Goal: Task Accomplishment & Management: Use online tool/utility

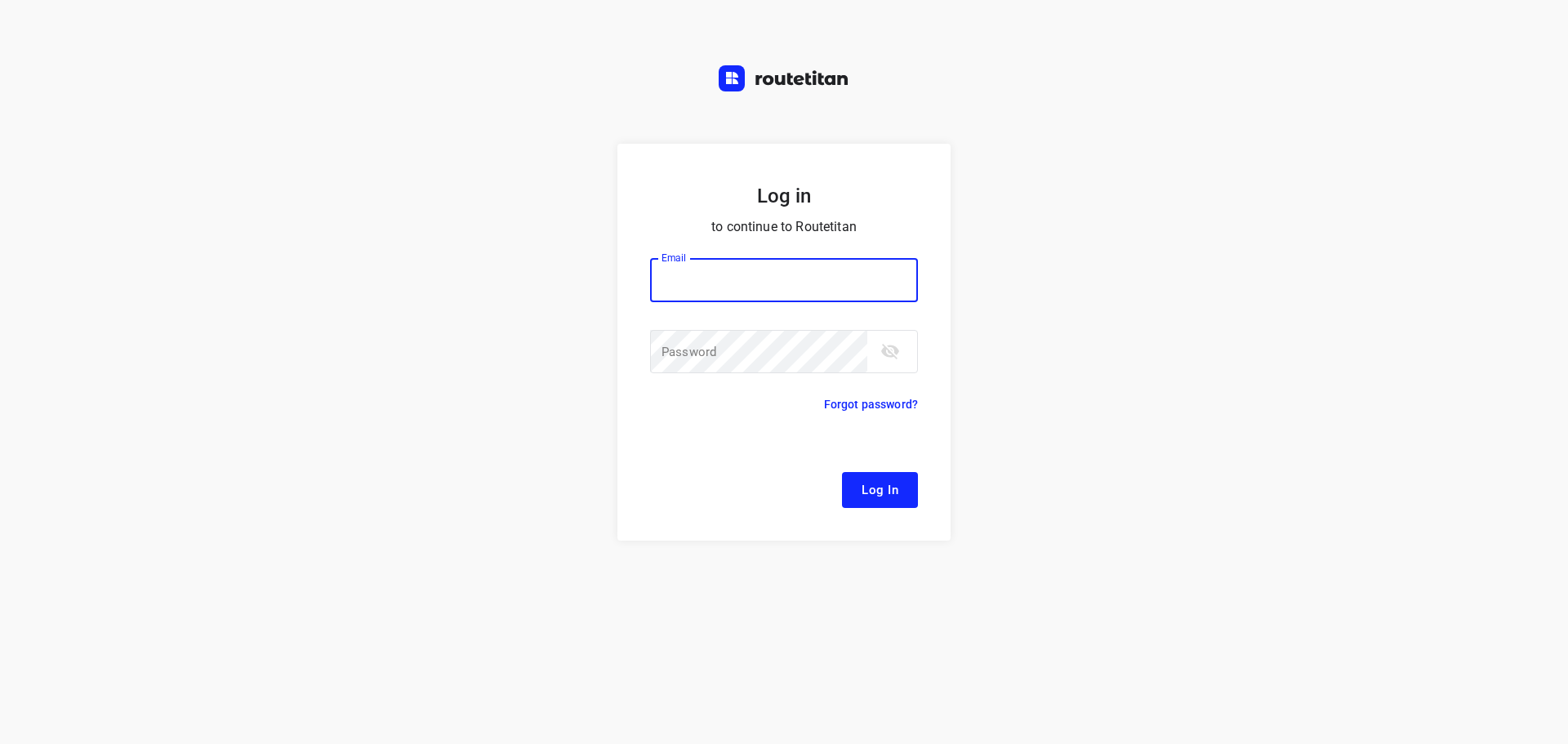
click at [0, 0] on div at bounding box center [0, 0] width 0 height 0
type input "[EMAIL_ADDRESS][DOMAIN_NAME]"
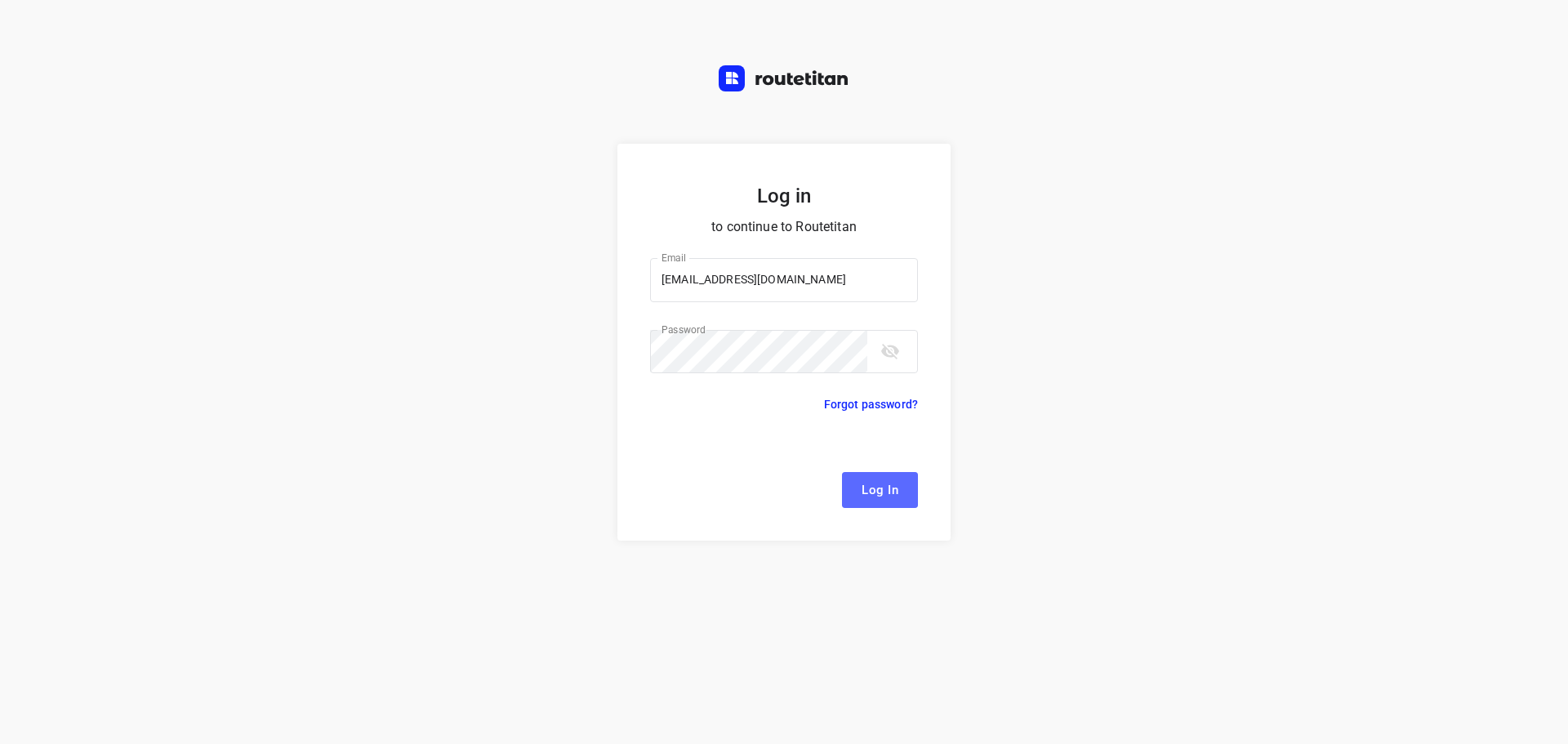
click at [869, 496] on span "Log In" at bounding box center [880, 490] width 37 height 21
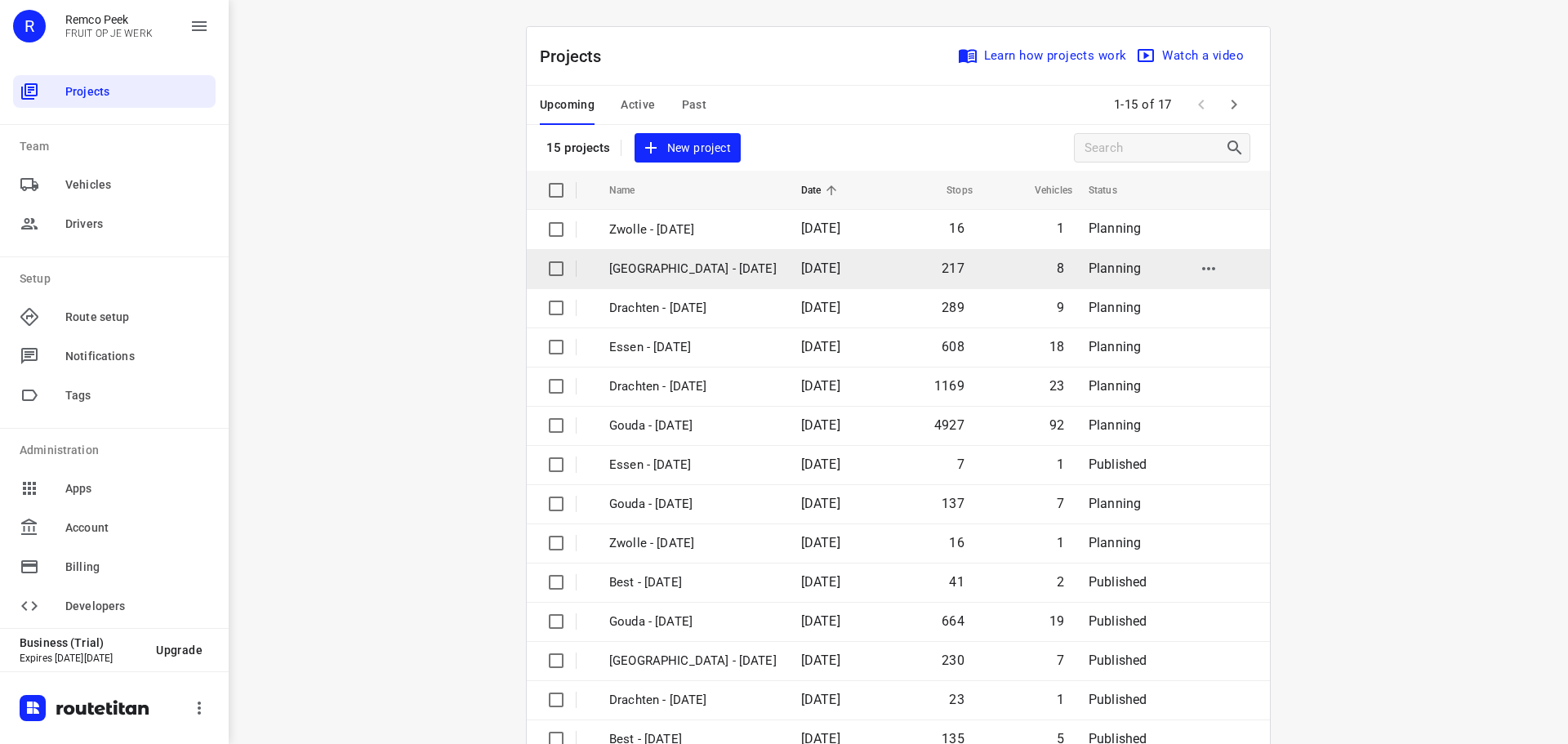
click at [0, 0] on div at bounding box center [0, 0] width 0 height 0
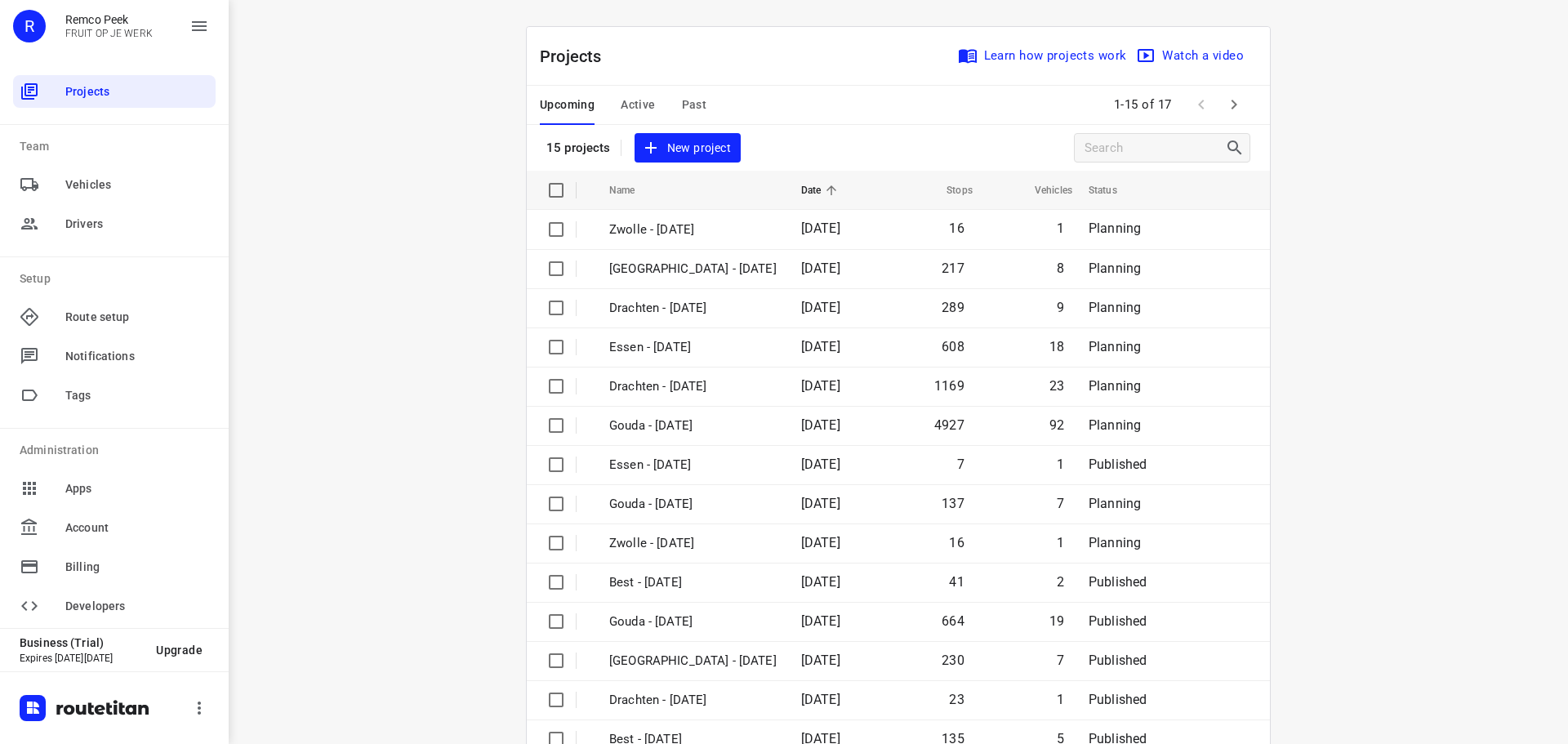
click at [682, 108] on span "Past" at bounding box center [694, 104] width 26 height 20
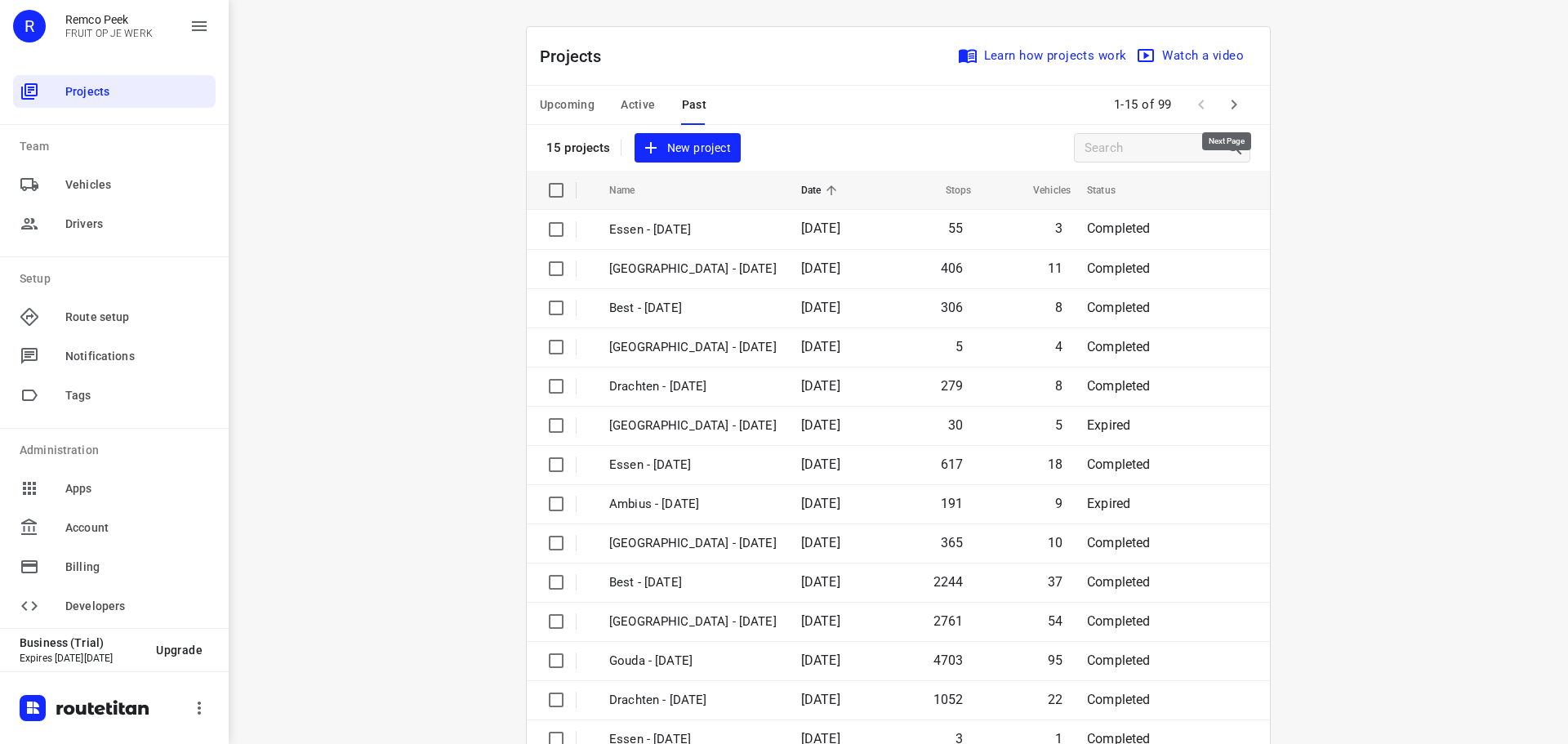
click at [1228, 105] on icon "button" at bounding box center [1235, 104] width 19 height 19
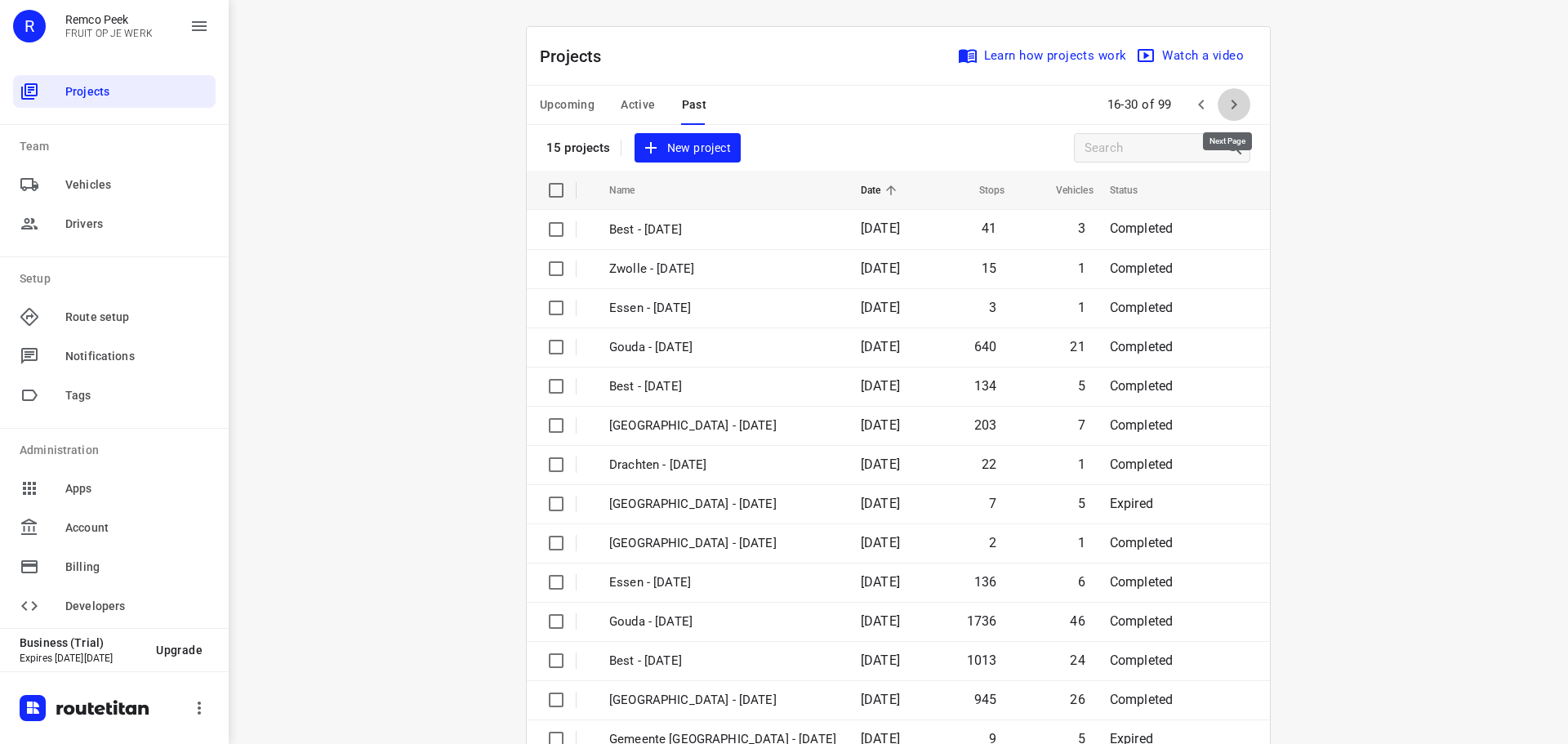
click at [1228, 105] on icon "button" at bounding box center [1235, 104] width 19 height 19
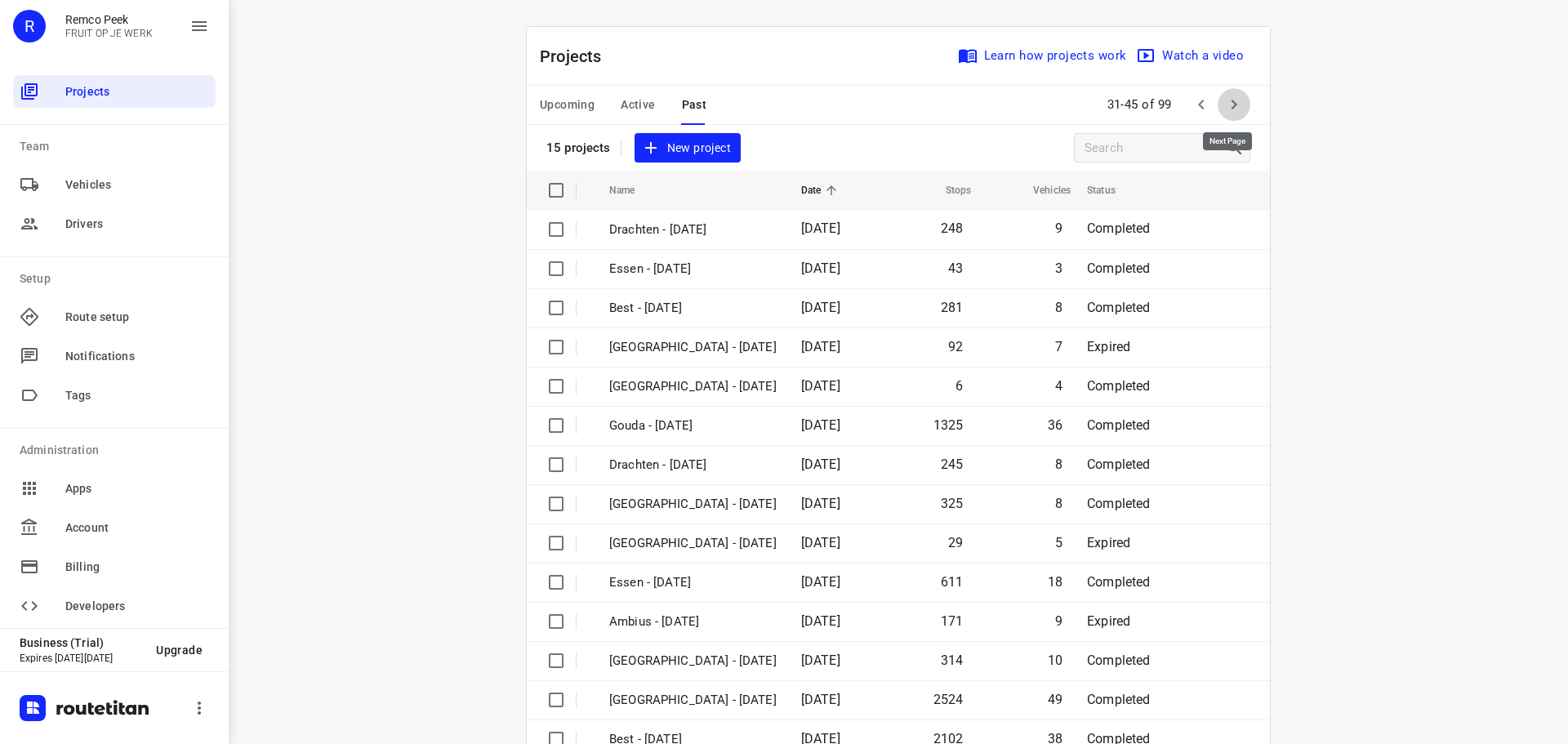
click at [1228, 105] on icon "button" at bounding box center [1235, 104] width 19 height 19
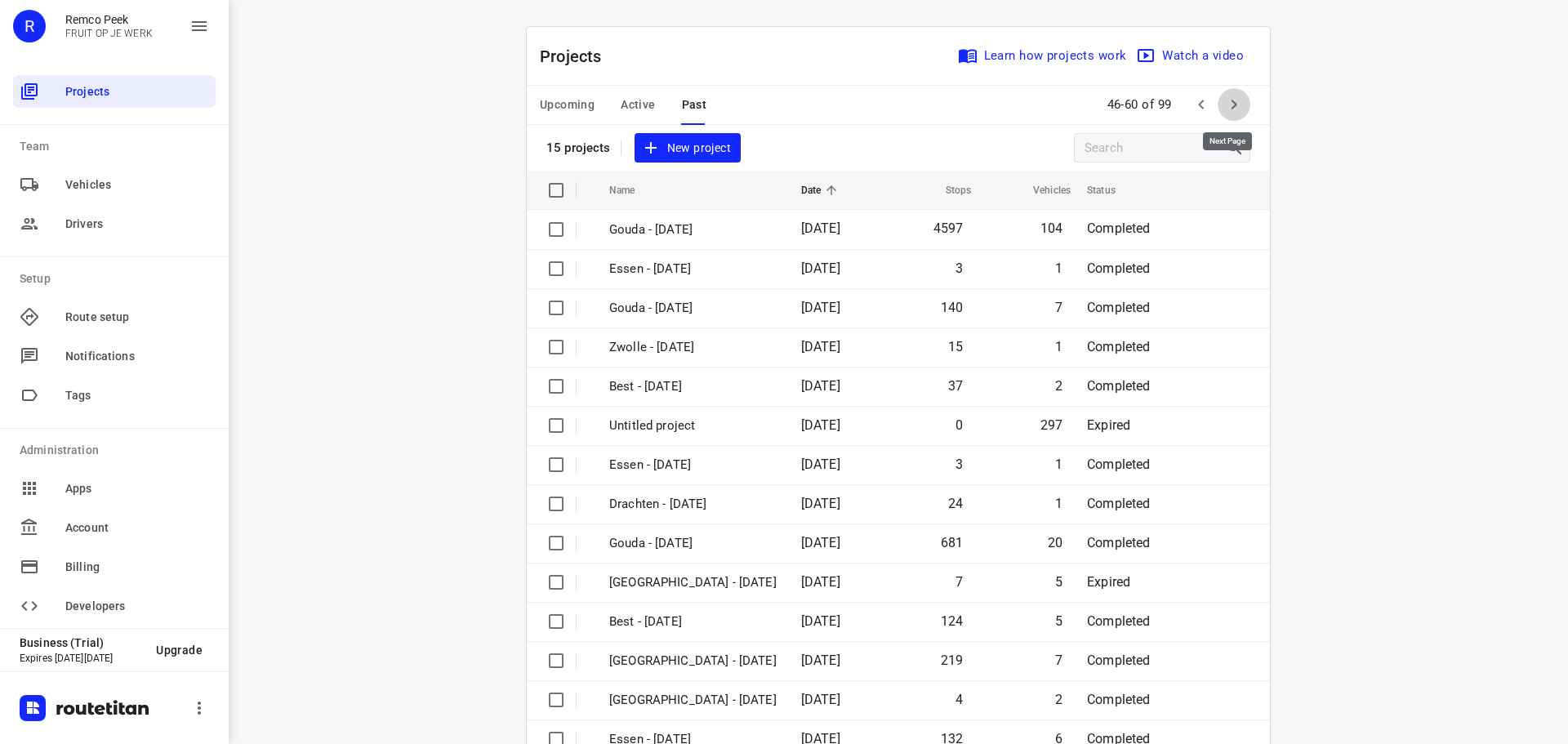
click at [1228, 105] on icon "button" at bounding box center [1235, 104] width 19 height 19
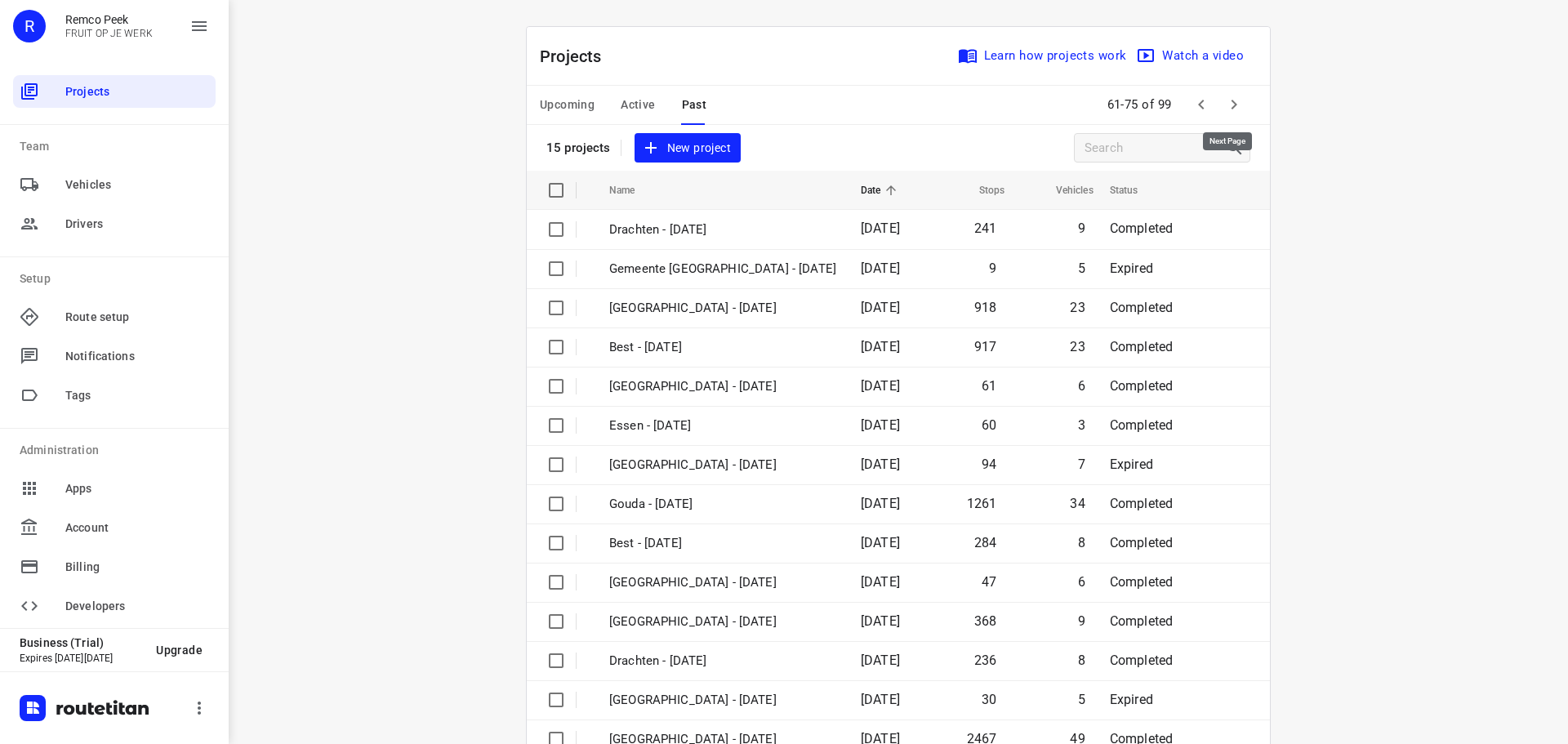
click at [1228, 105] on icon "button" at bounding box center [1235, 104] width 19 height 19
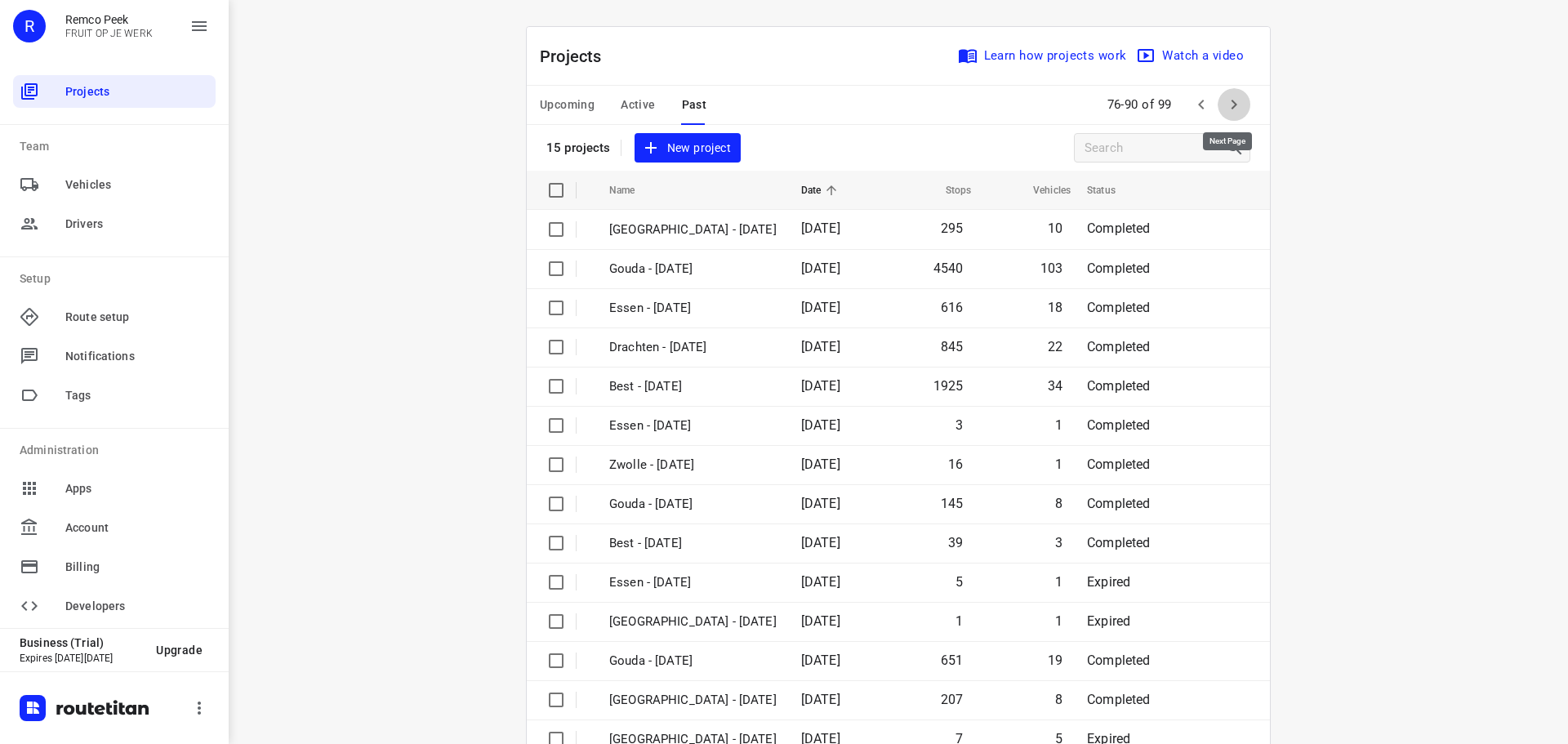
click at [1228, 105] on icon "button" at bounding box center [1235, 104] width 19 height 19
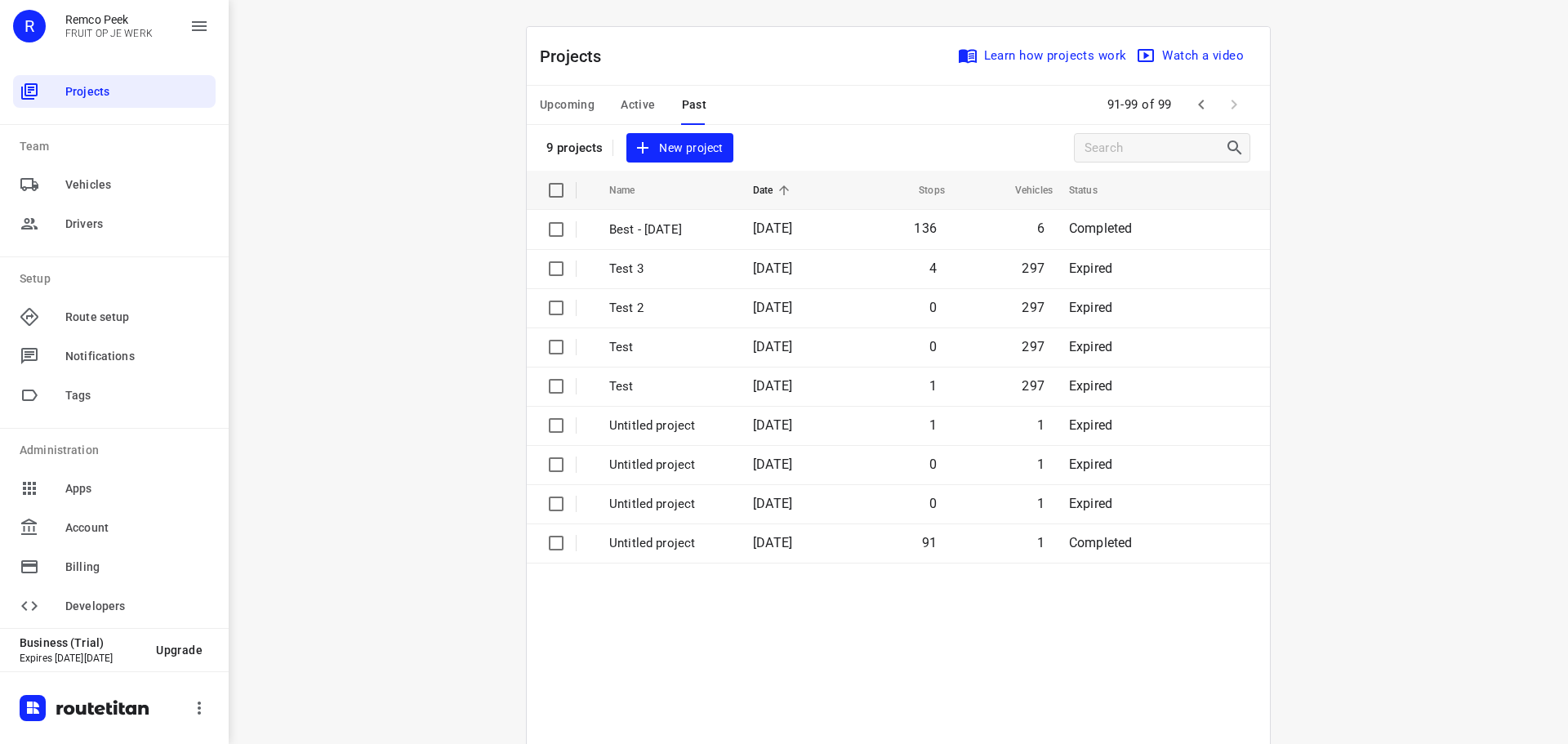
click at [630, 110] on span "Active" at bounding box center [638, 104] width 34 height 20
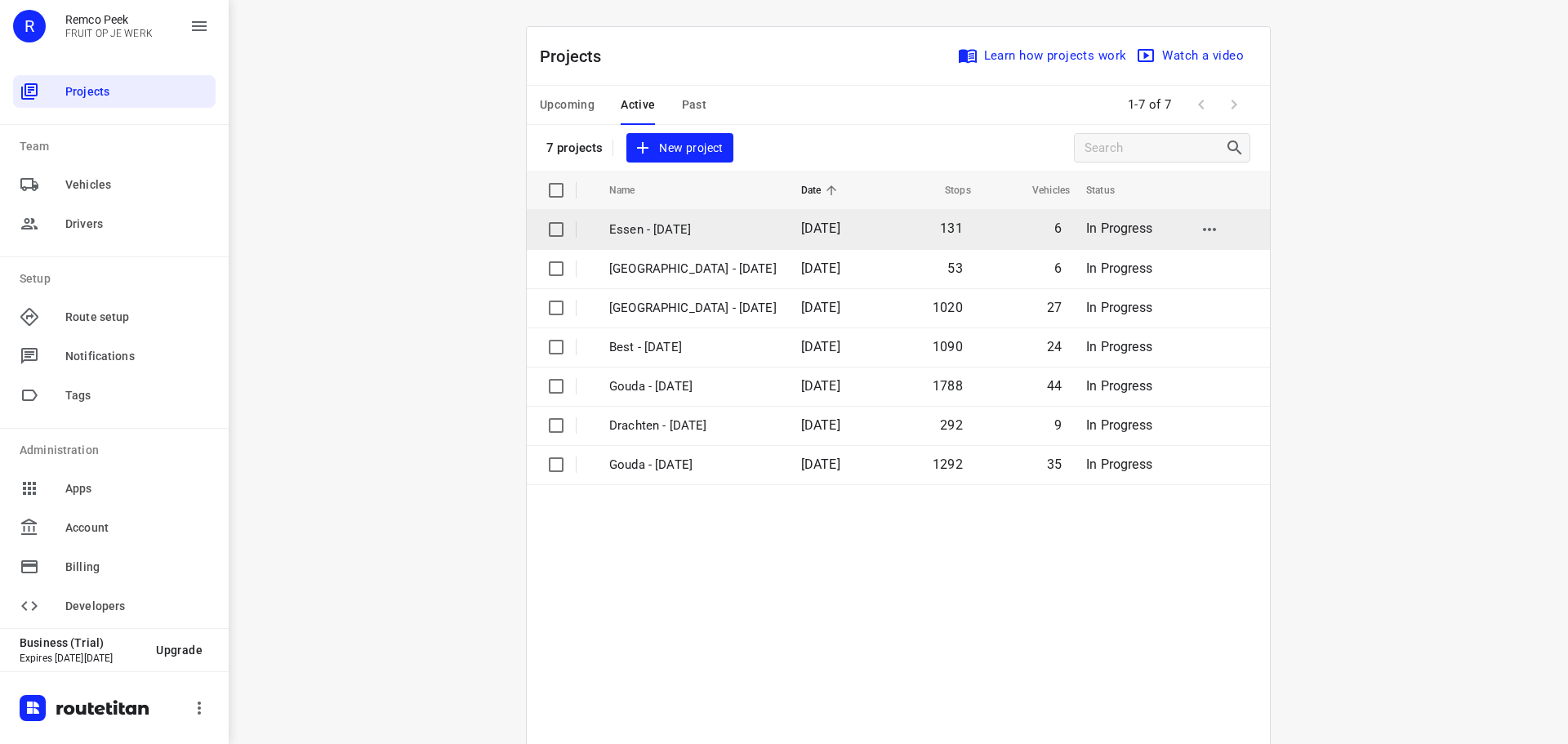
click at [714, 227] on p "Essen - [DATE]" at bounding box center [692, 229] width 167 height 19
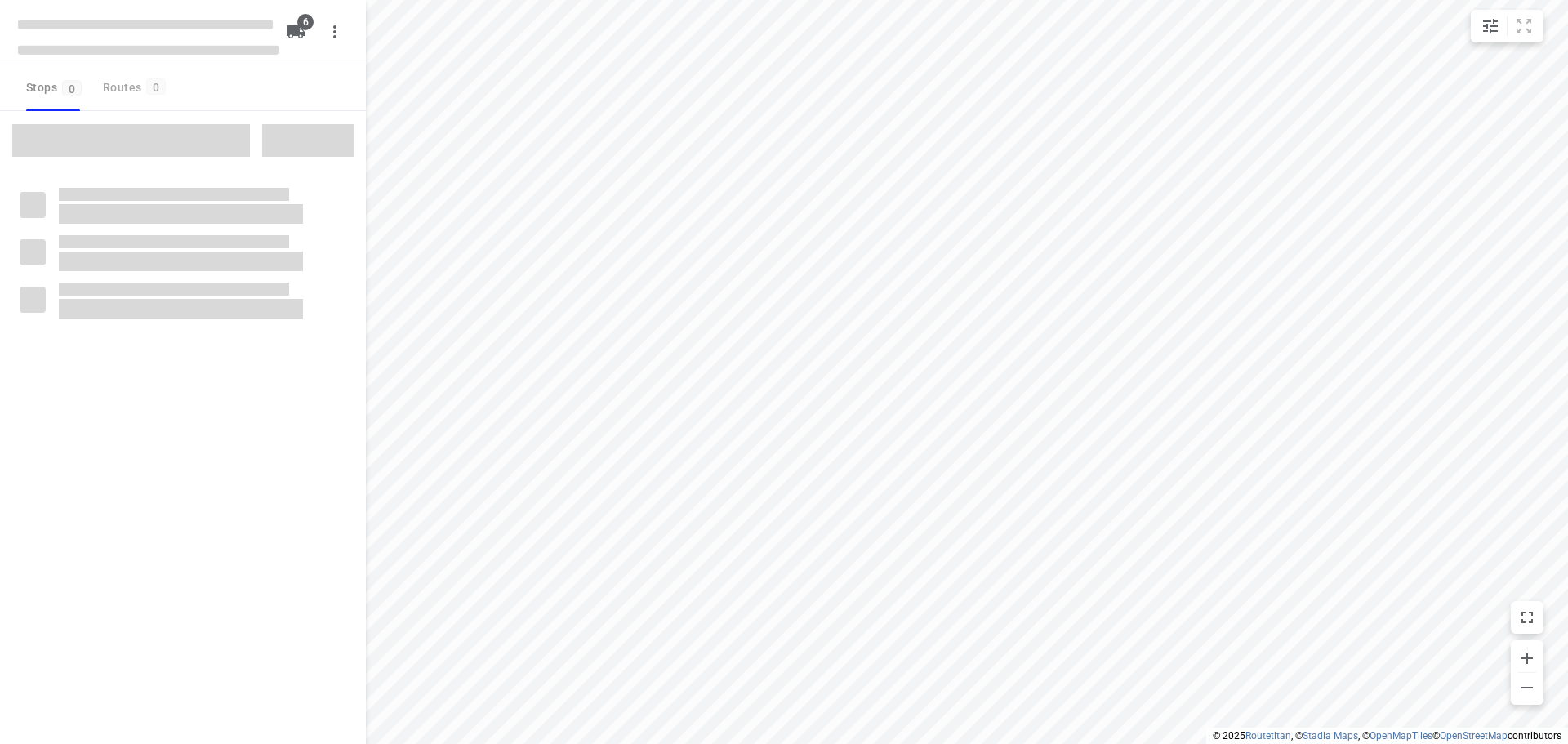
checkbox input "true"
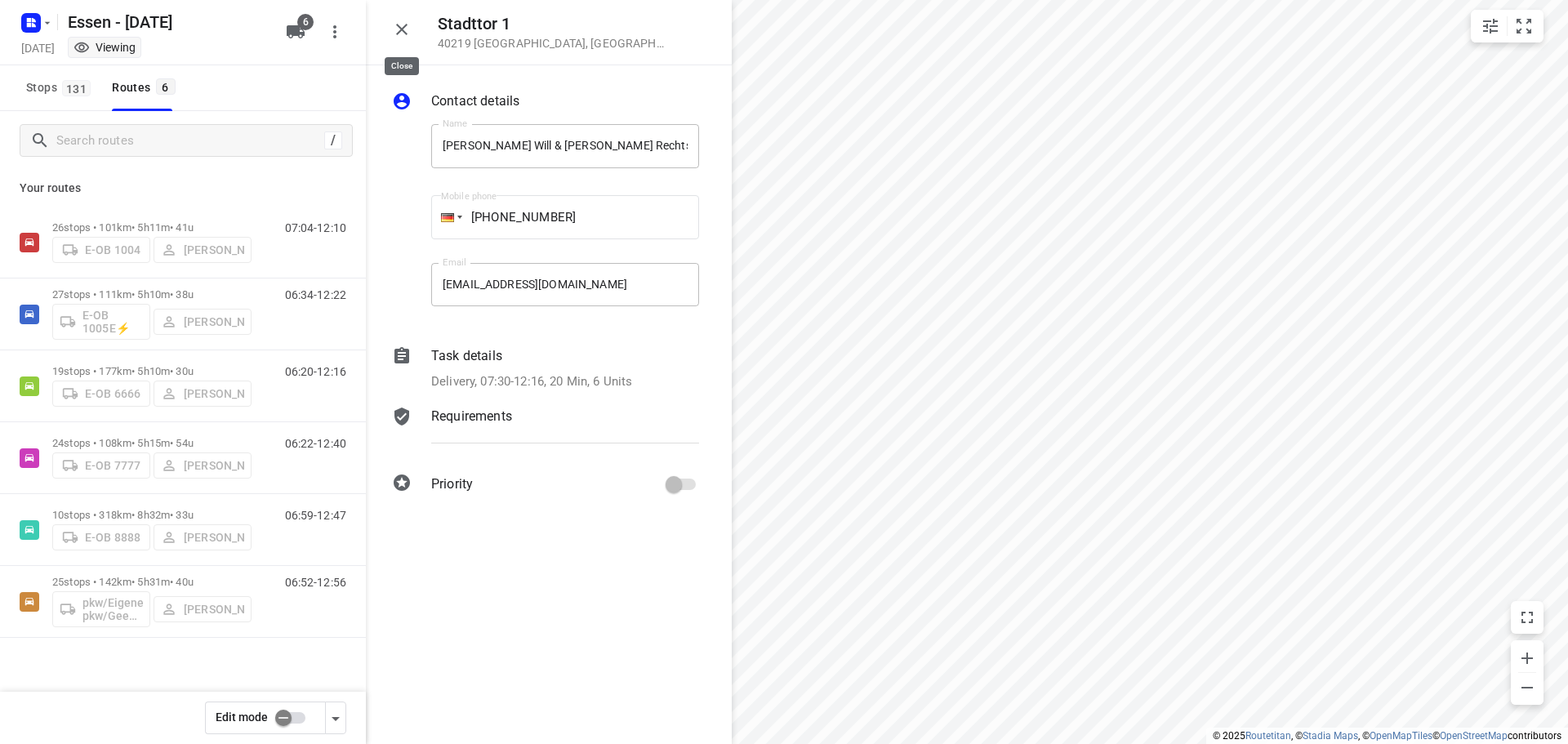
click at [400, 26] on icon "button" at bounding box center [402, 29] width 19 height 19
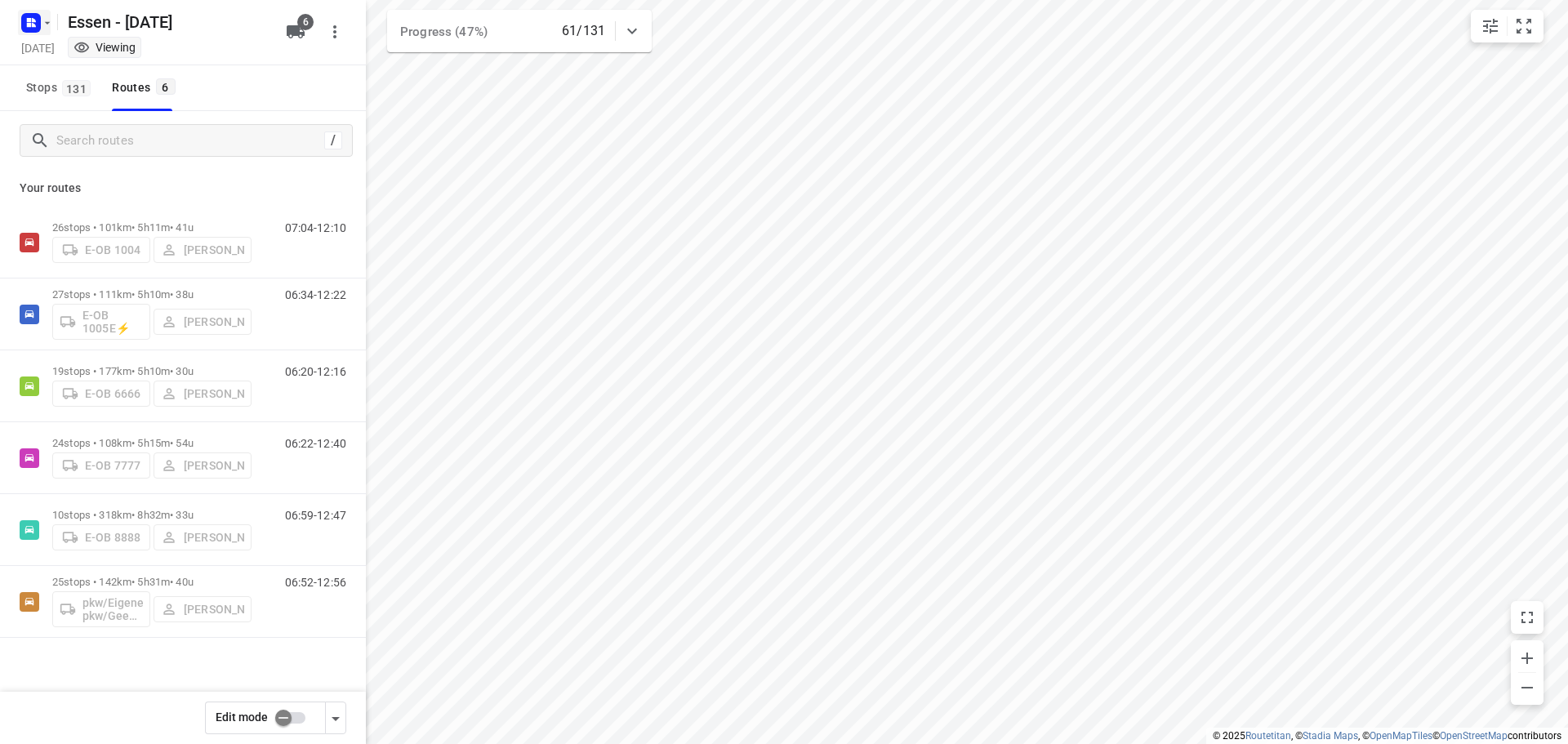
click at [43, 28] on icon "button" at bounding box center [47, 22] width 13 height 13
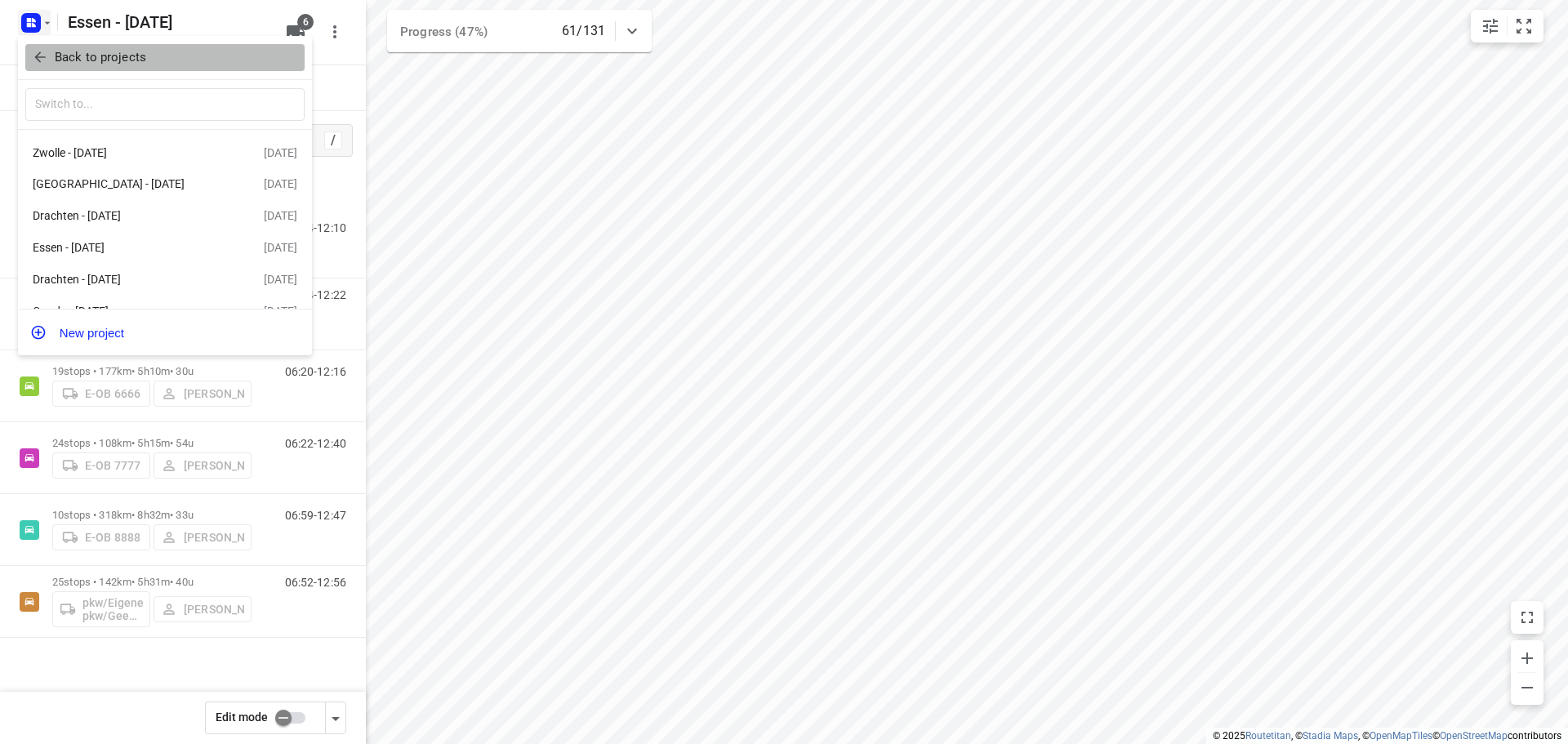
click at [88, 65] on p "Back to projects" at bounding box center [100, 57] width 91 height 19
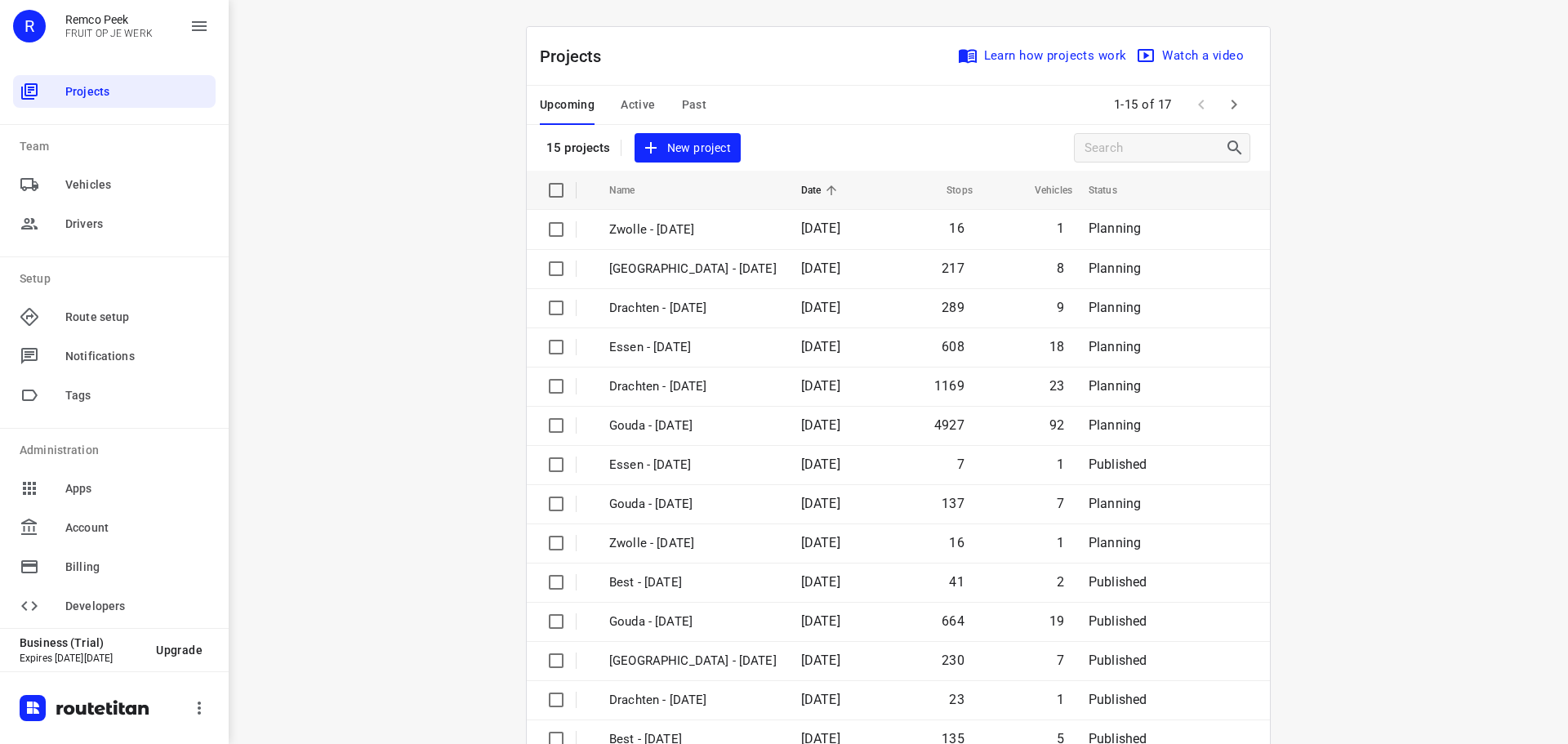
click at [639, 102] on span "Active" at bounding box center [638, 104] width 34 height 20
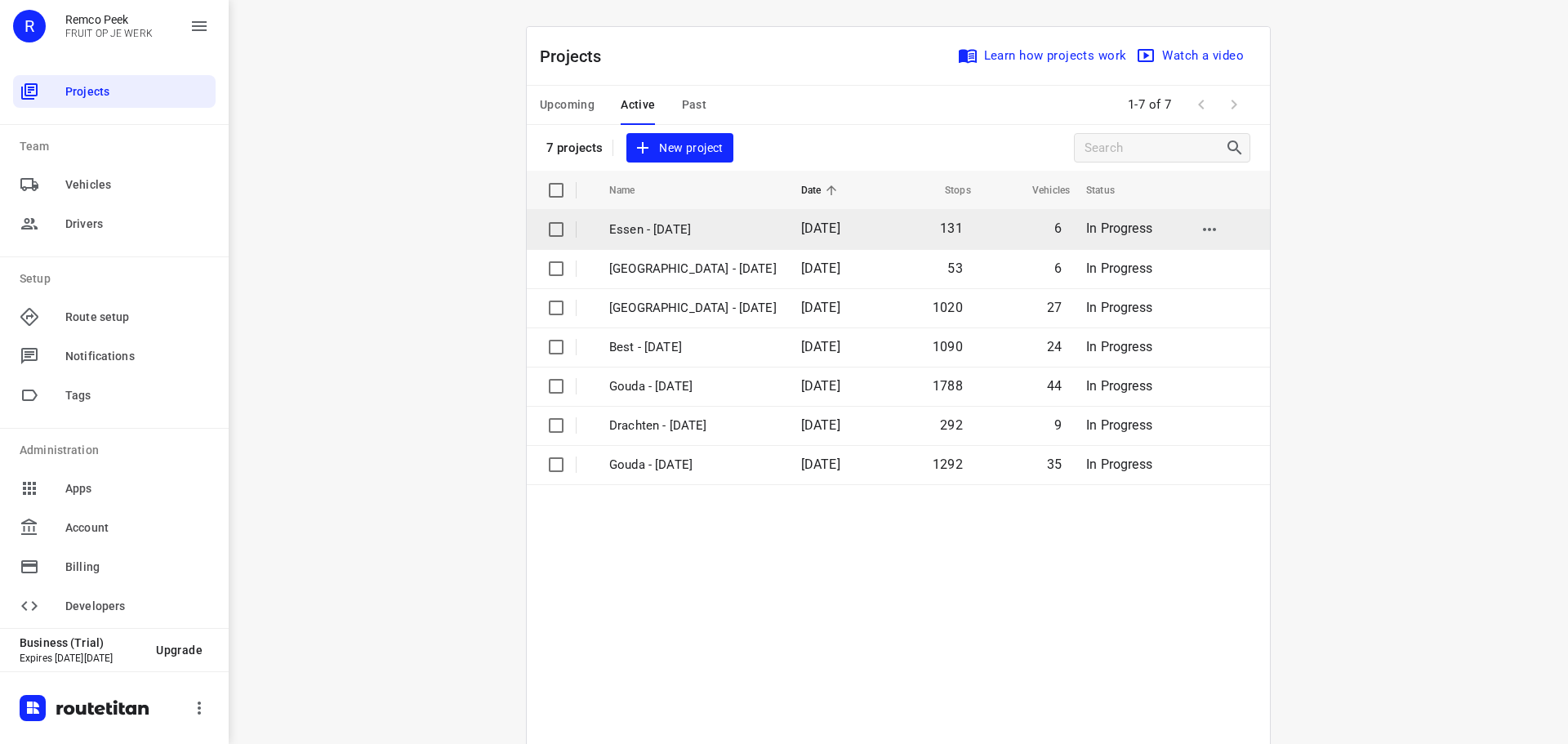
click at [682, 228] on p "Essen - [DATE]" at bounding box center [692, 229] width 167 height 19
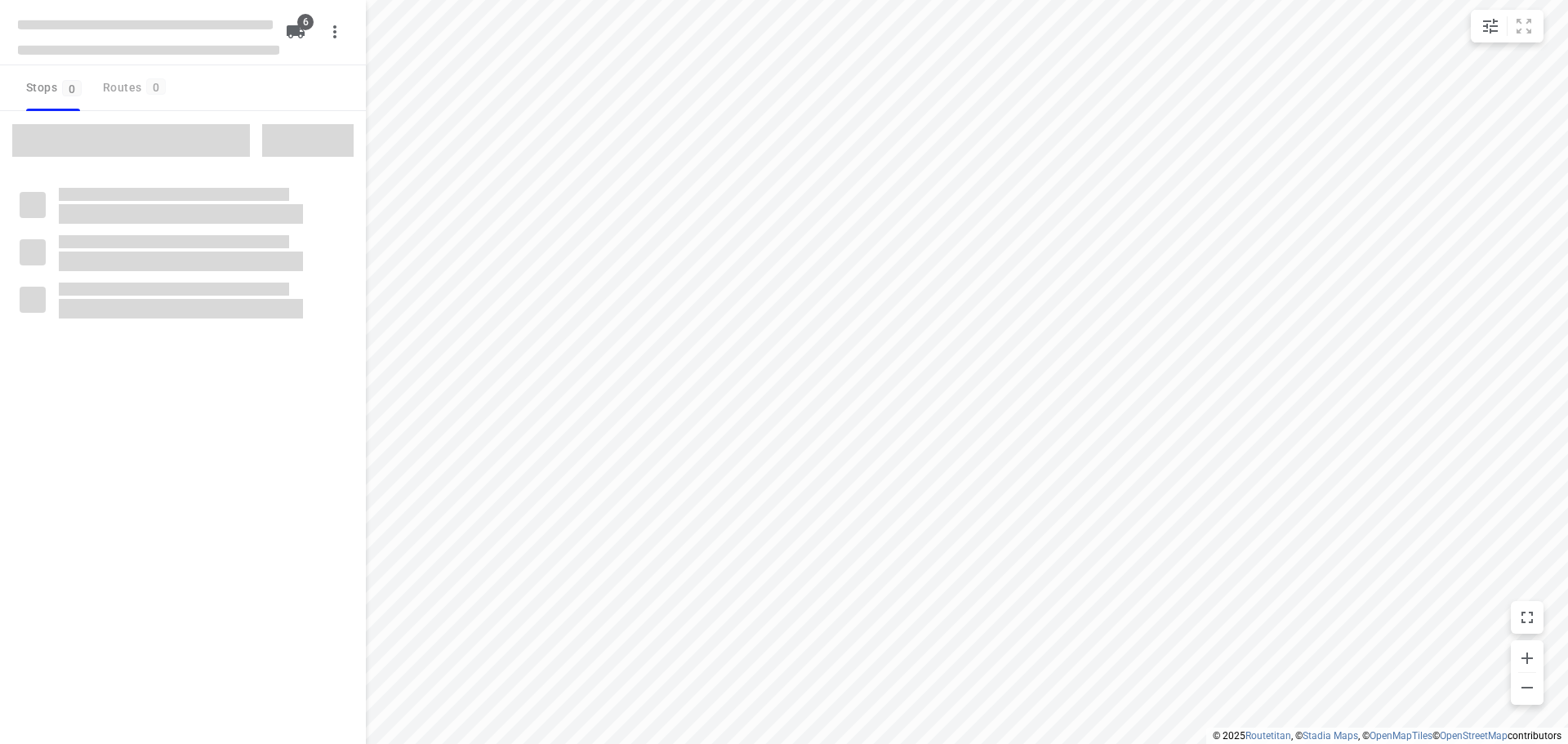
checkbox input "true"
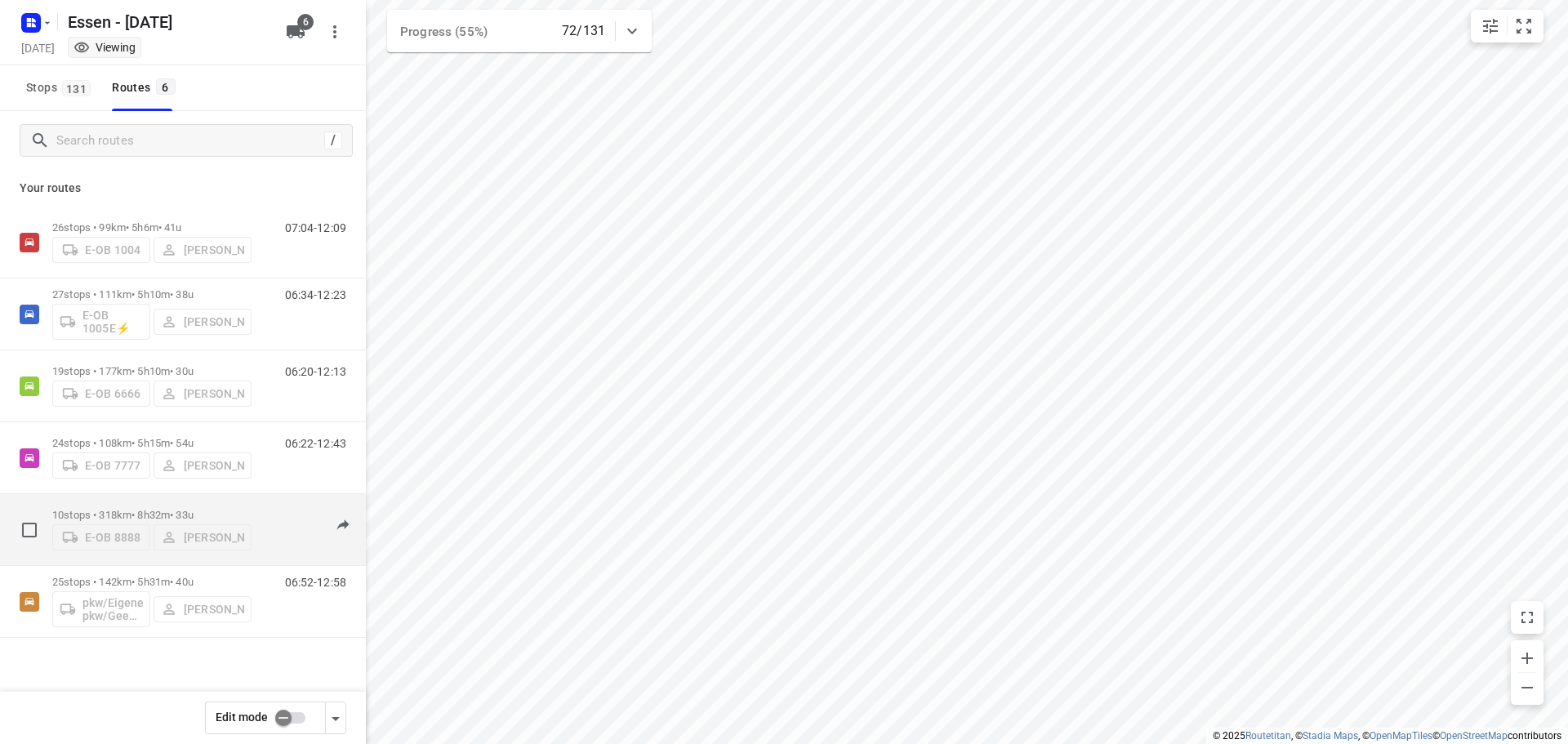
click at [130, 509] on p "10 stops • 318km • 8h32m • 33u" at bounding box center [151, 515] width 199 height 12
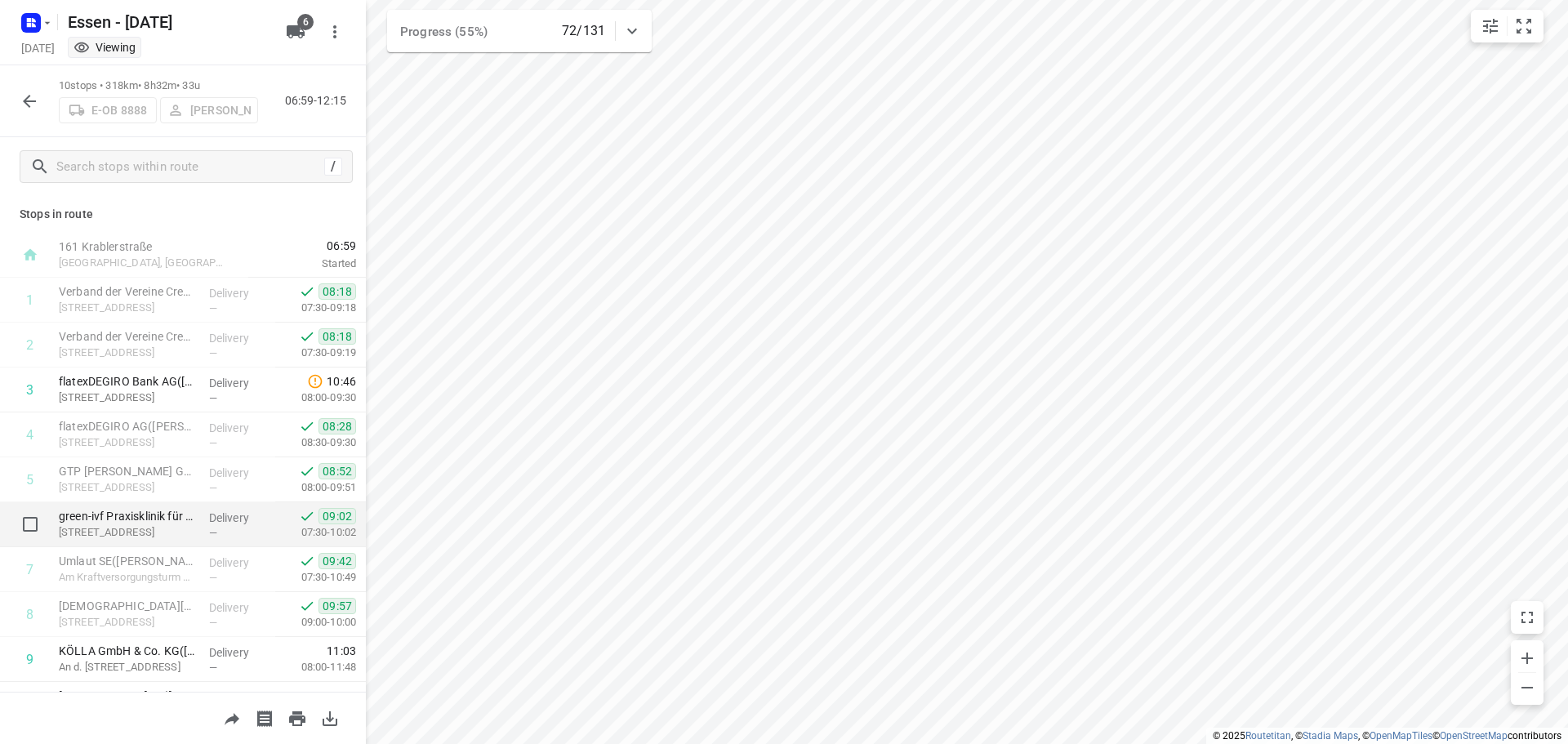
scroll to position [81, 0]
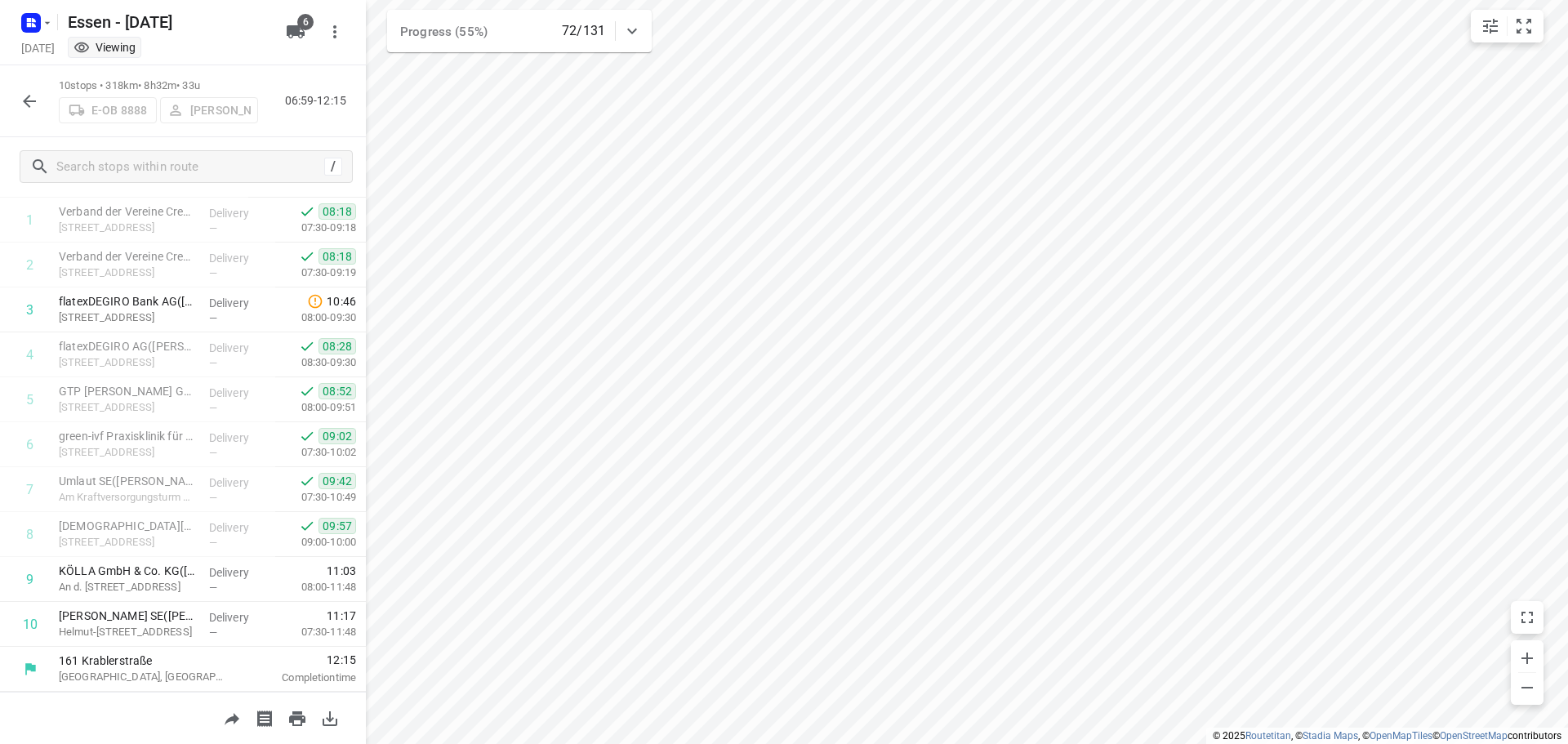
click at [28, 109] on icon "button" at bounding box center [29, 101] width 19 height 19
